Goal: Find specific page/section: Find specific page/section

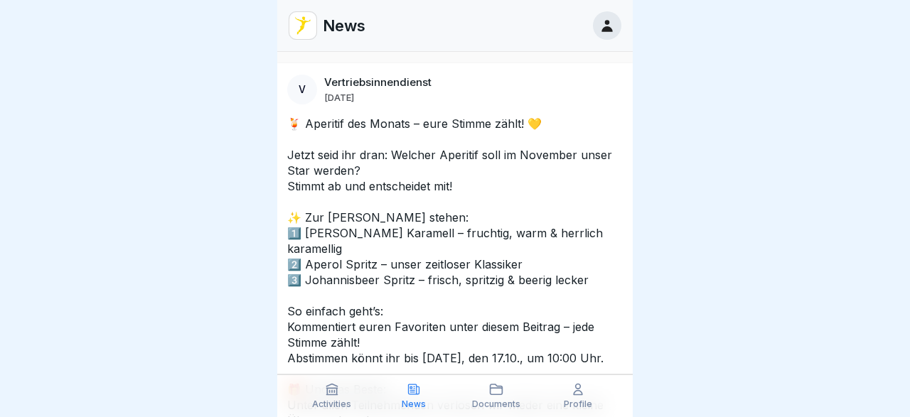
click at [464, 272] on p "🍹 Aperitif des Monats – eure Stimme zählt! 💛 Jetzt seid ihr dran: Welcher Aperi…" at bounding box center [455, 319] width 336 height 407
click at [608, 36] on div at bounding box center [607, 25] width 28 height 28
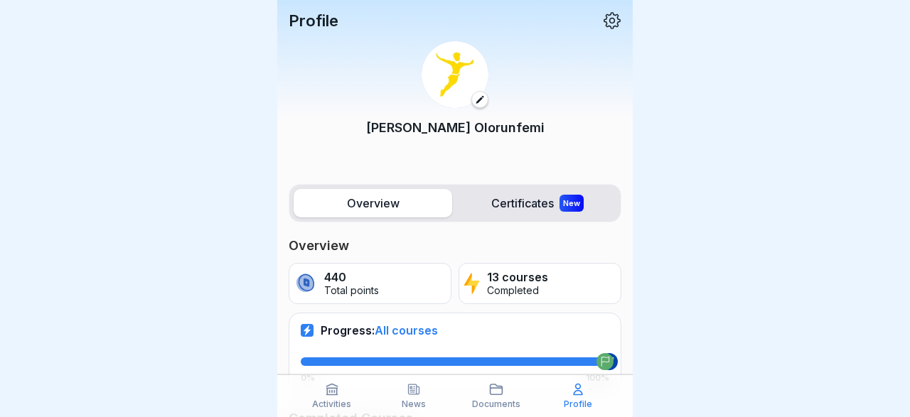
click at [515, 200] on label "Certificates New" at bounding box center [537, 203] width 159 height 28
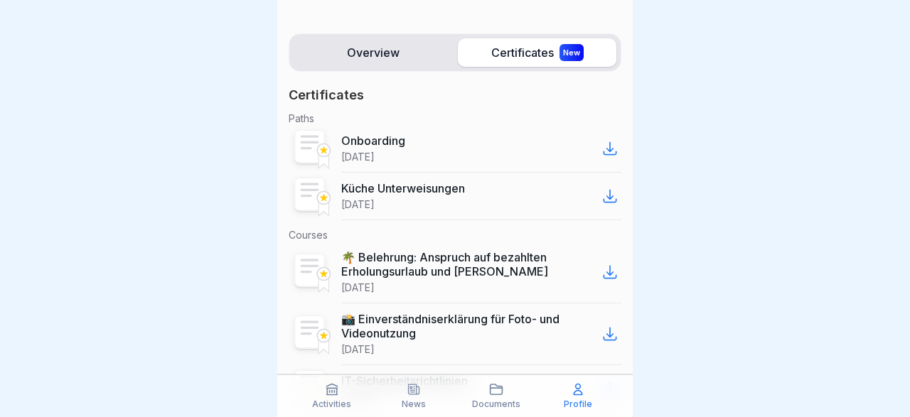
scroll to position [151, 0]
click at [606, 147] on icon at bounding box center [609, 147] width 17 height 17
